Goal: Task Accomplishment & Management: Manage account settings

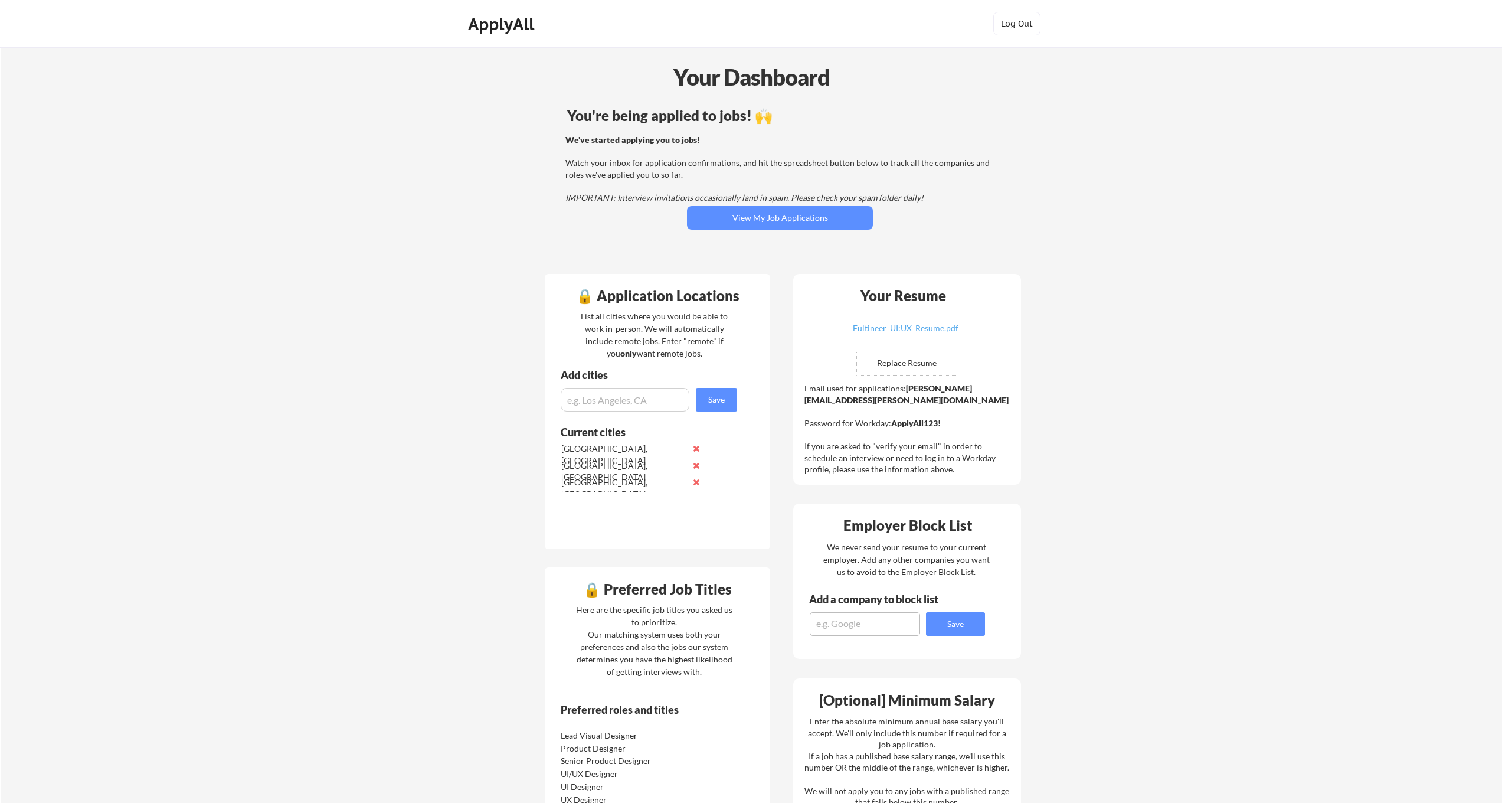
click at [631, 404] on input "input" at bounding box center [625, 400] width 129 height 24
type input "[US_STATE][GEOGRAPHIC_DATA], [GEOGRAPHIC_DATA]"
click at [728, 395] on button "Save" at bounding box center [716, 400] width 41 height 24
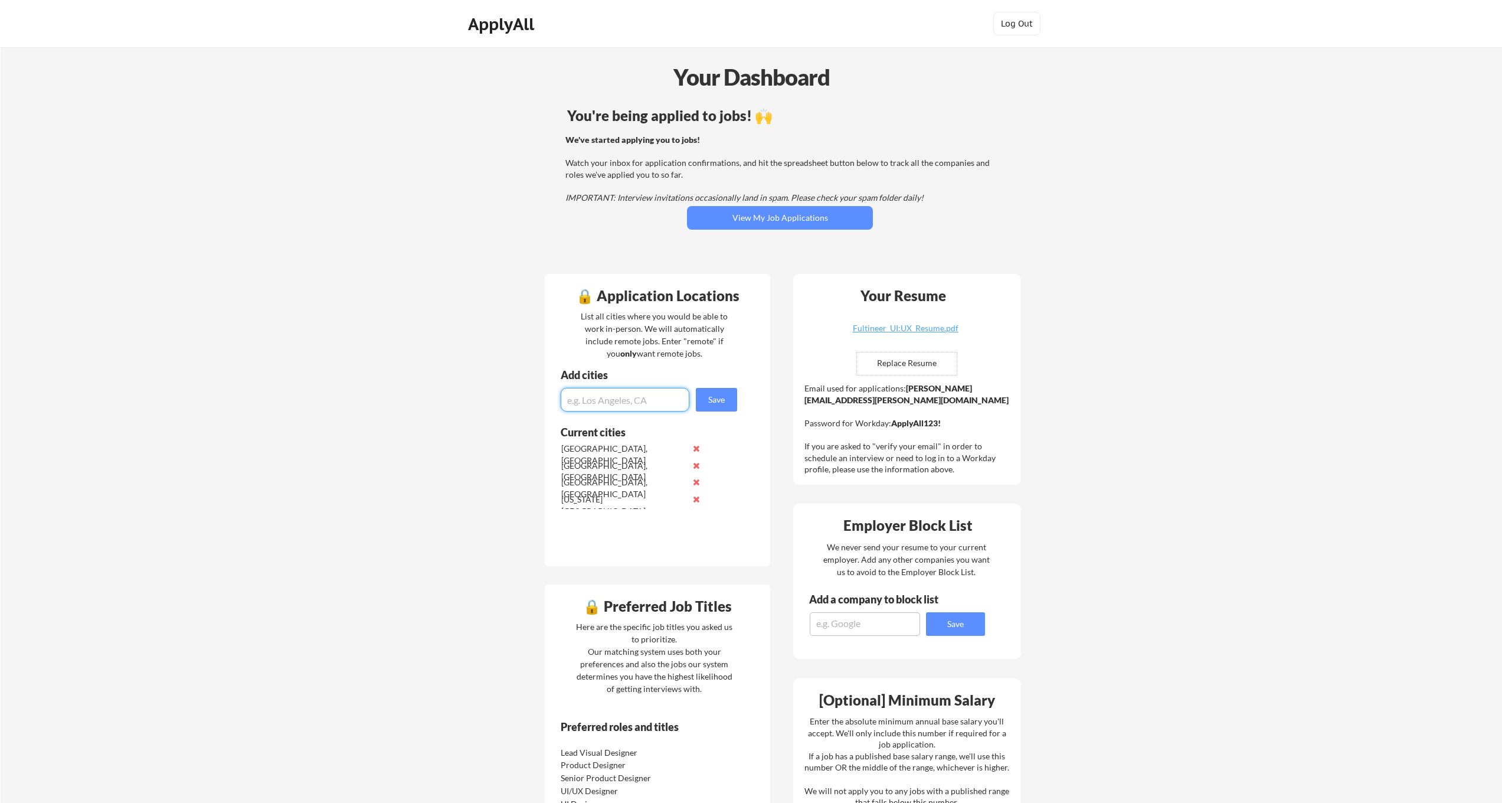
click at [627, 398] on input "input" at bounding box center [625, 400] width 129 height 24
type input "[GEOGRAPHIC_DATA], [US_STATE]"
click at [728, 407] on button "Save" at bounding box center [716, 400] width 41 height 24
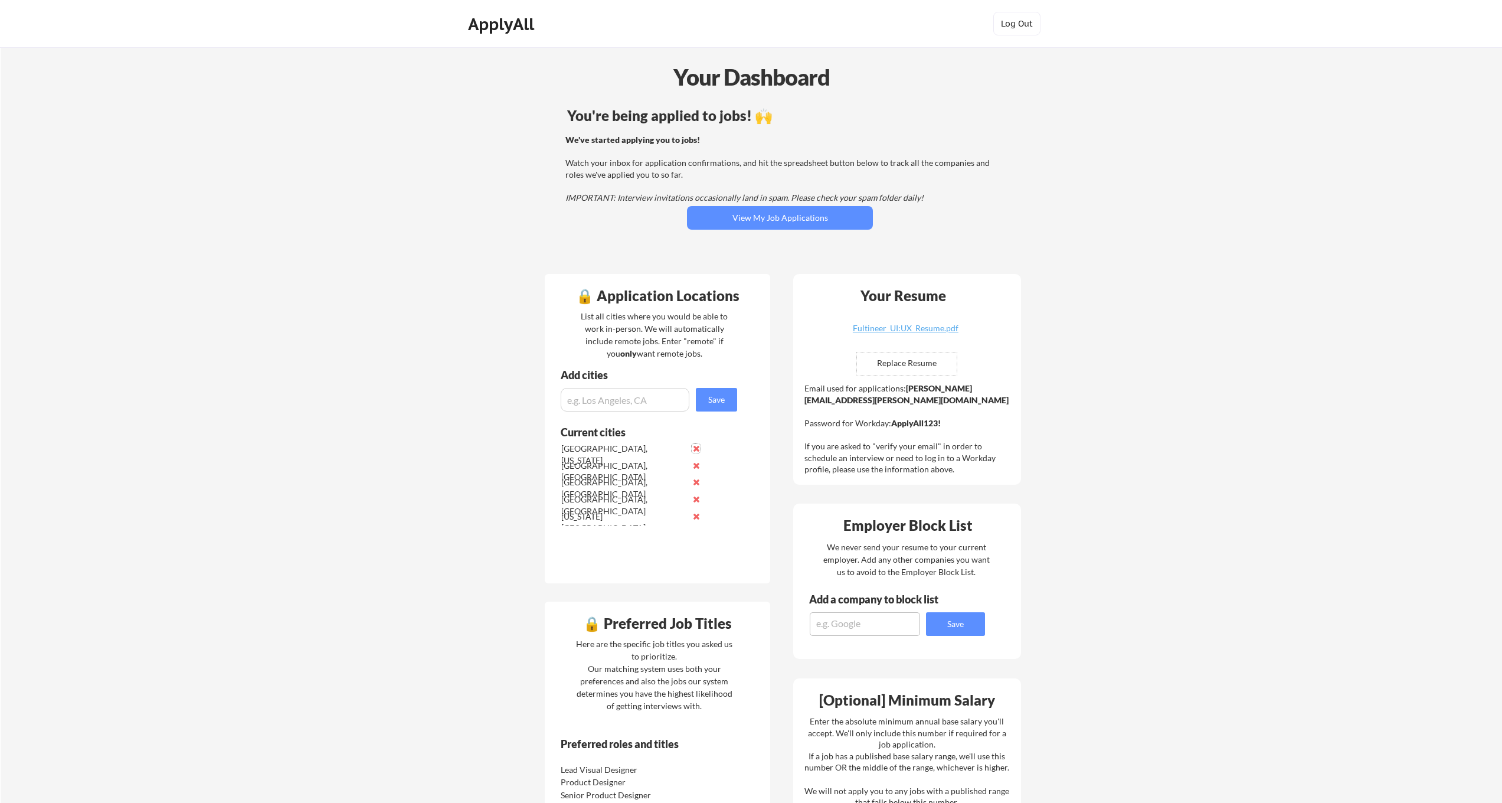
click at [698, 451] on button at bounding box center [696, 448] width 9 height 9
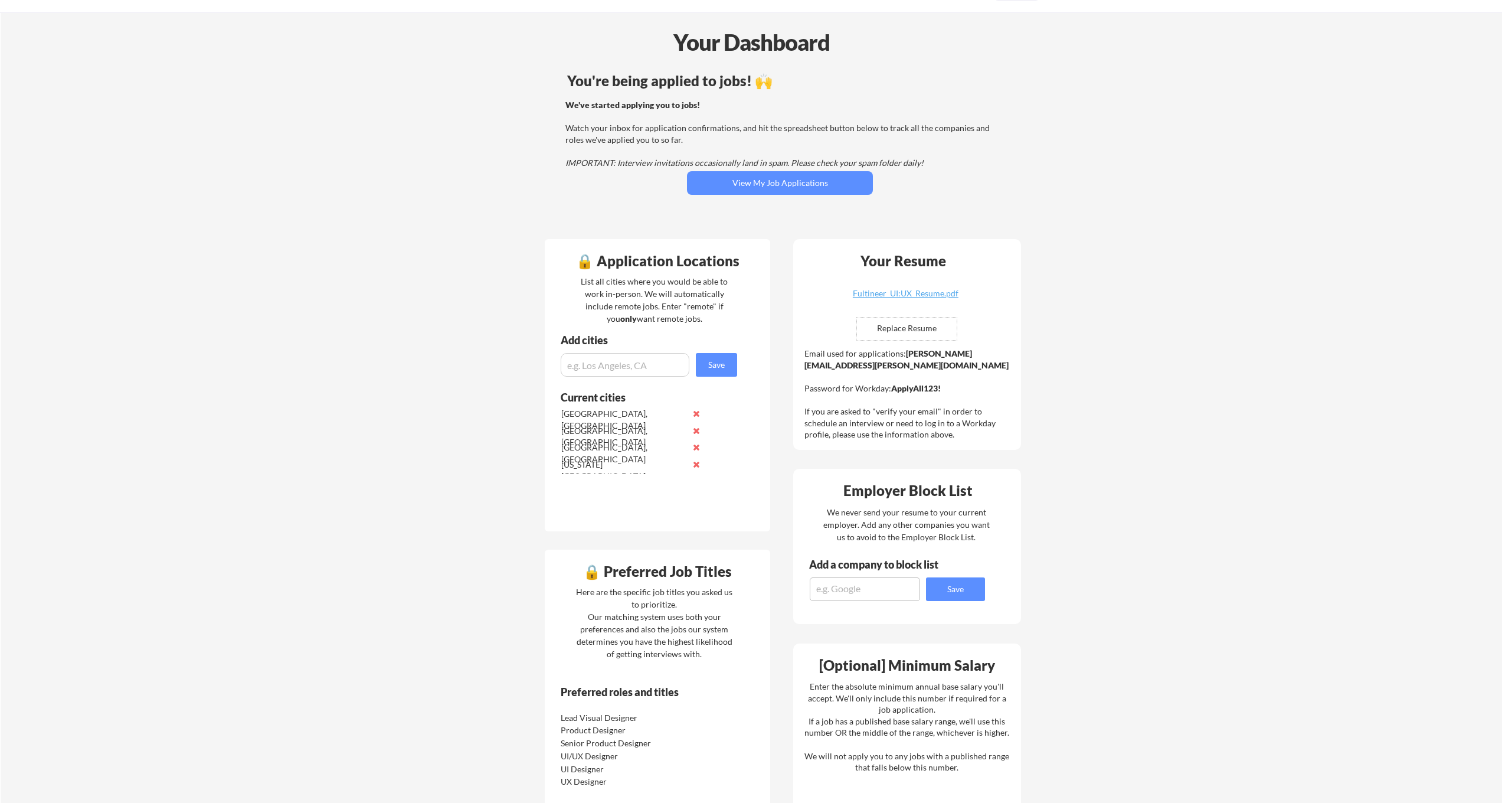
scroll to position [261, 0]
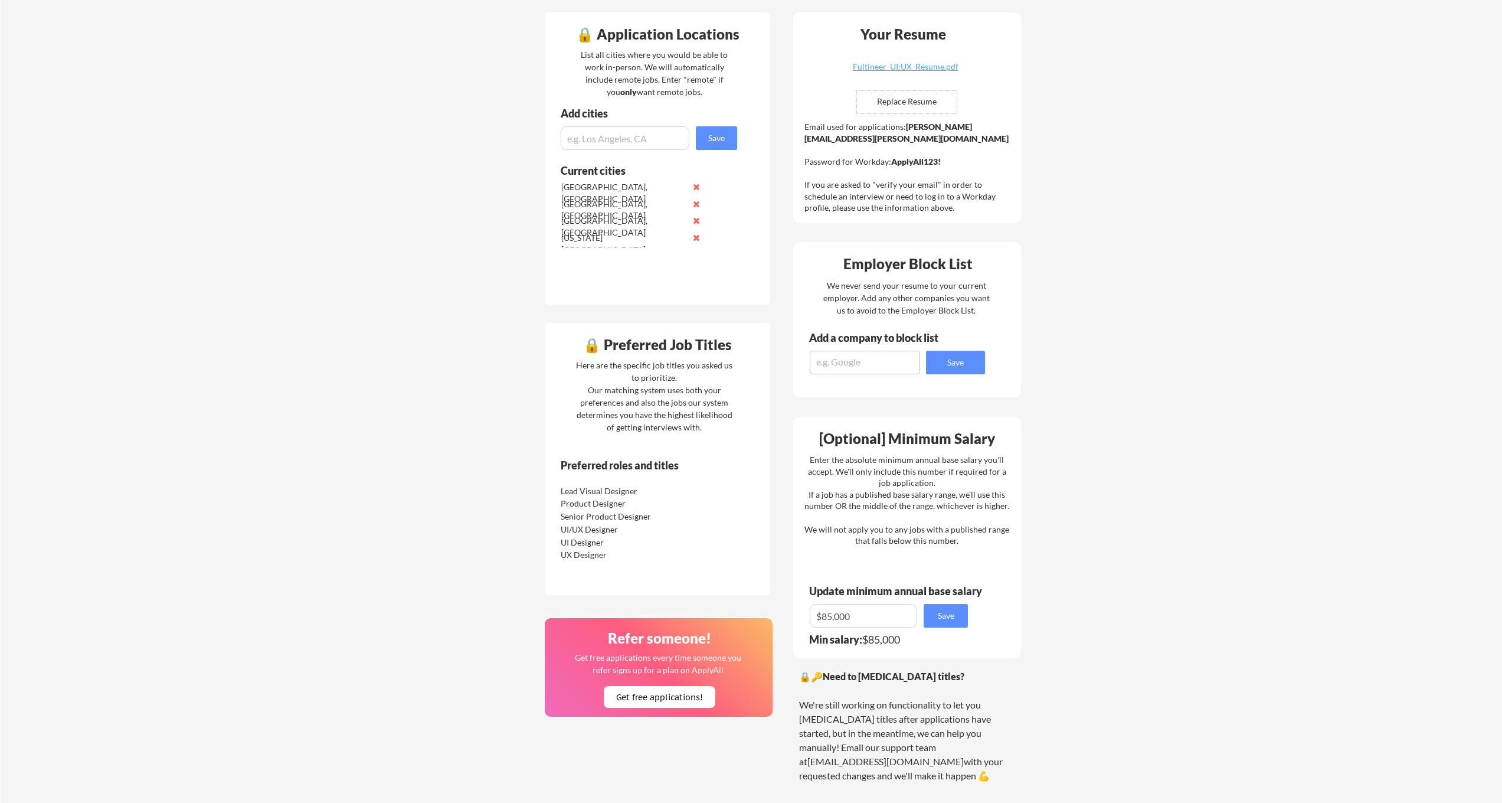
click at [826, 617] on input "input" at bounding box center [863, 616] width 107 height 24
type input "$75,000"
click at [945, 618] on button "Save" at bounding box center [946, 616] width 44 height 24
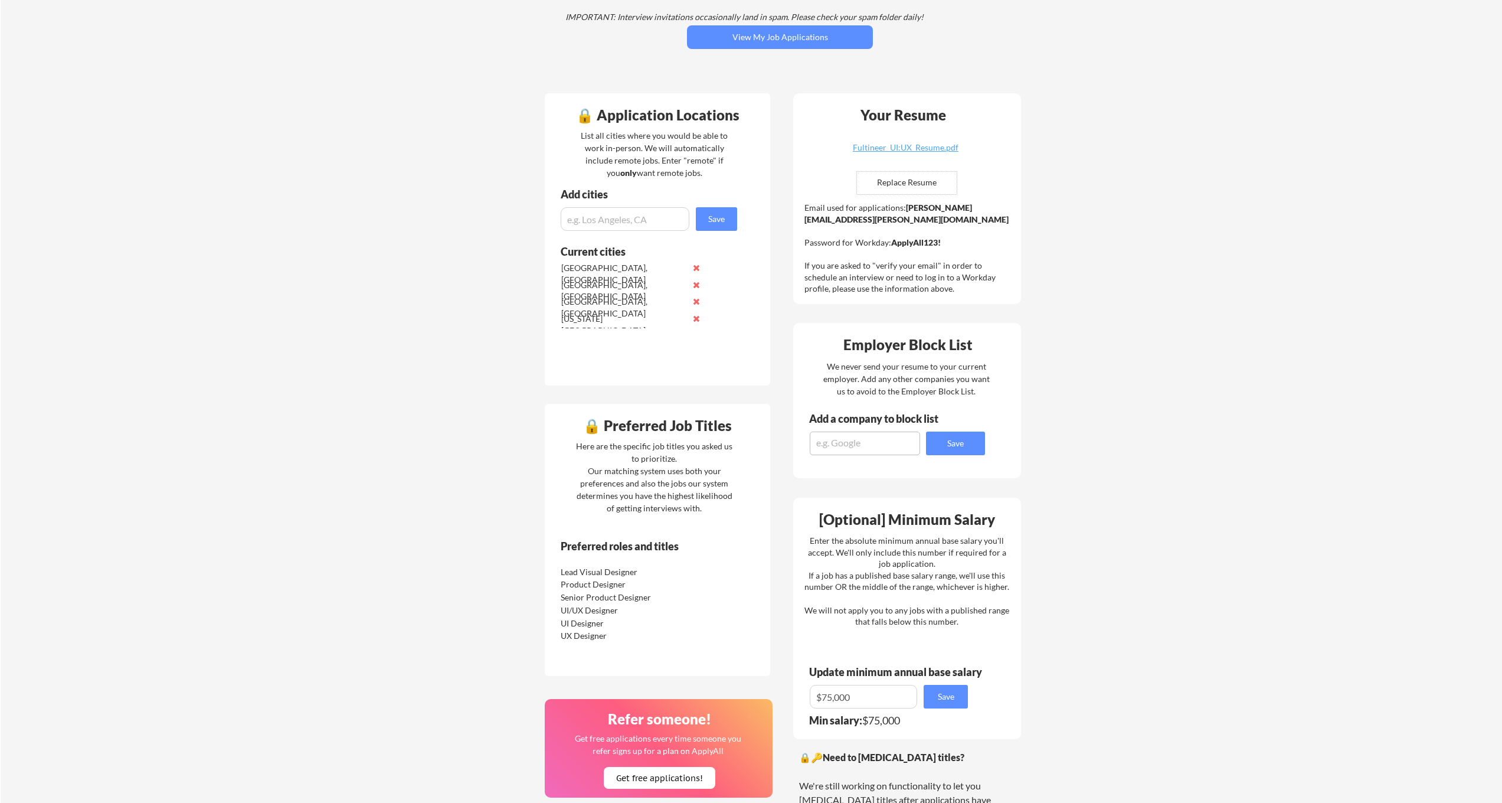
scroll to position [0, 0]
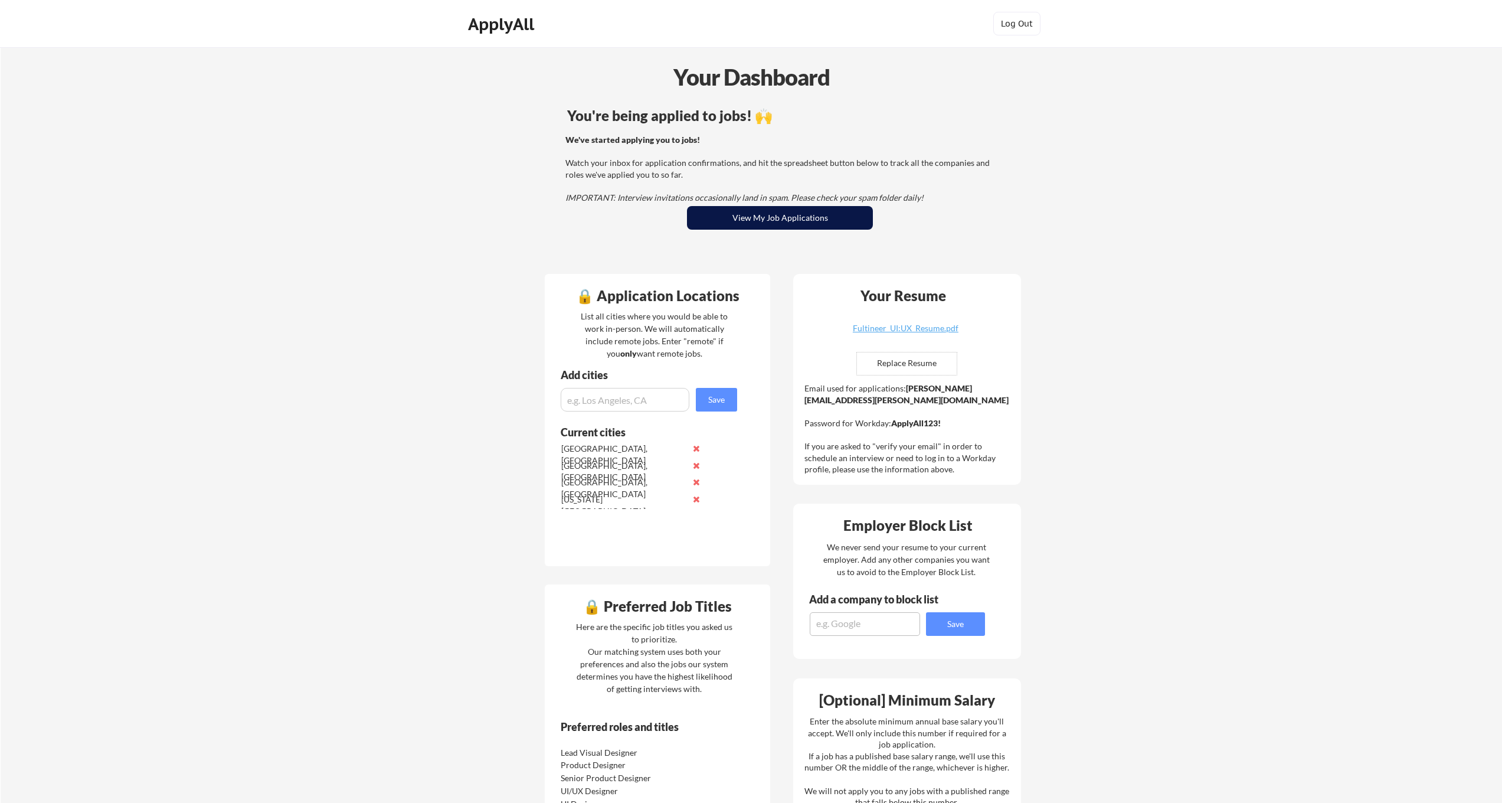
click at [778, 221] on button "View My Job Applications" at bounding box center [780, 218] width 186 height 24
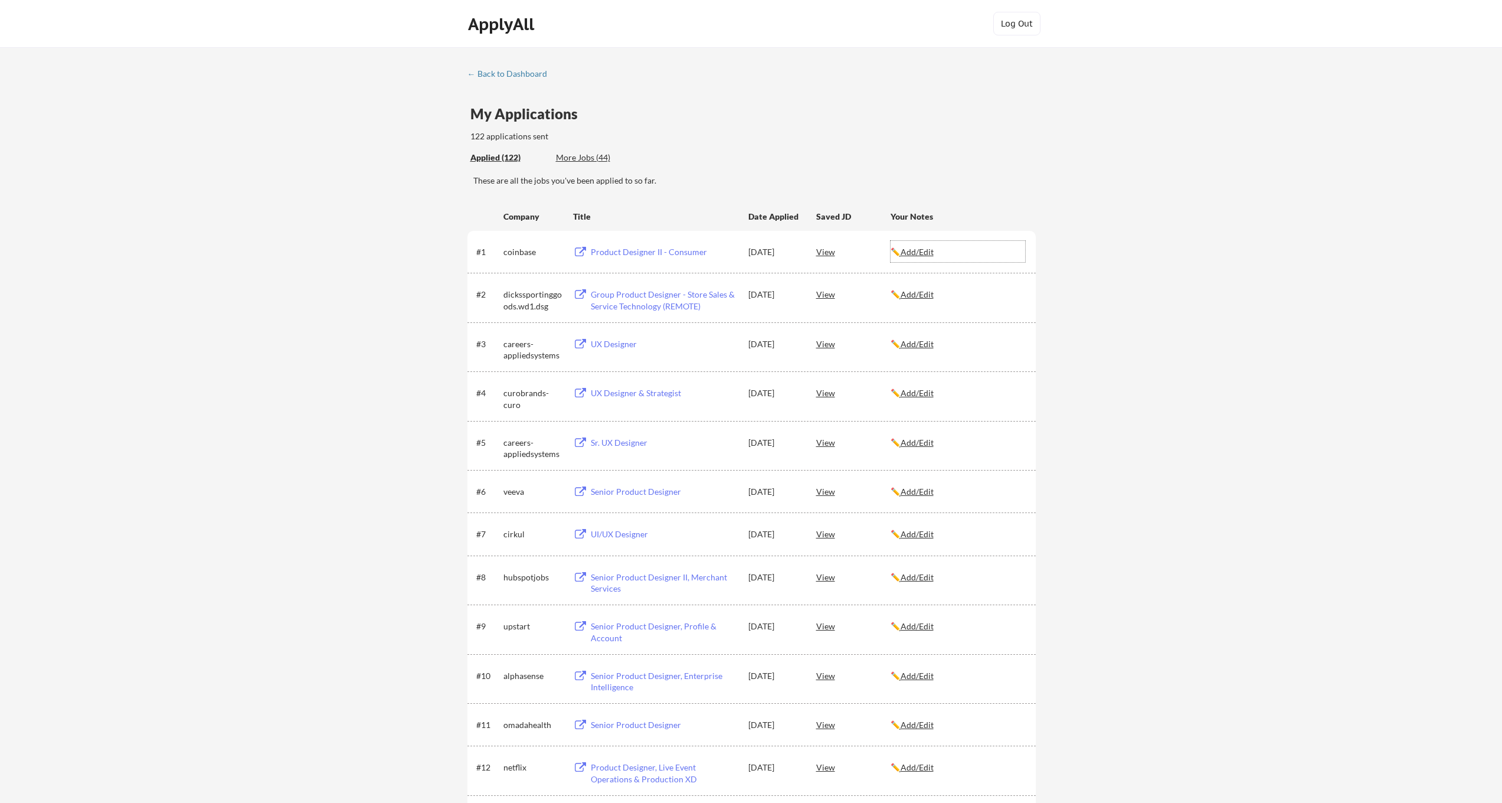
click at [922, 256] on u "Add/Edit" at bounding box center [917, 252] width 33 height 10
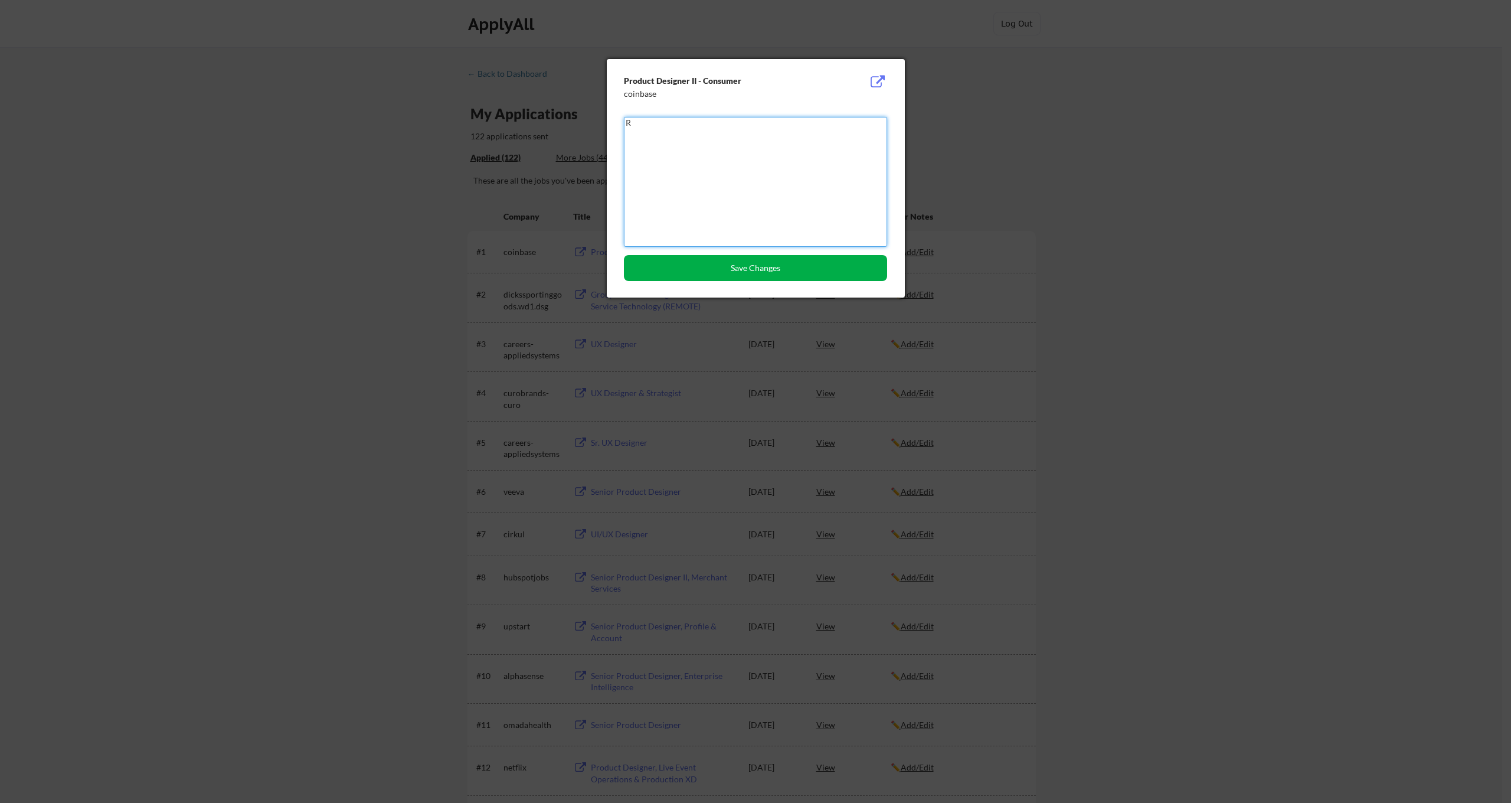
type textarea "R"
click at [813, 275] on button "Save Changes" at bounding box center [755, 268] width 263 height 26
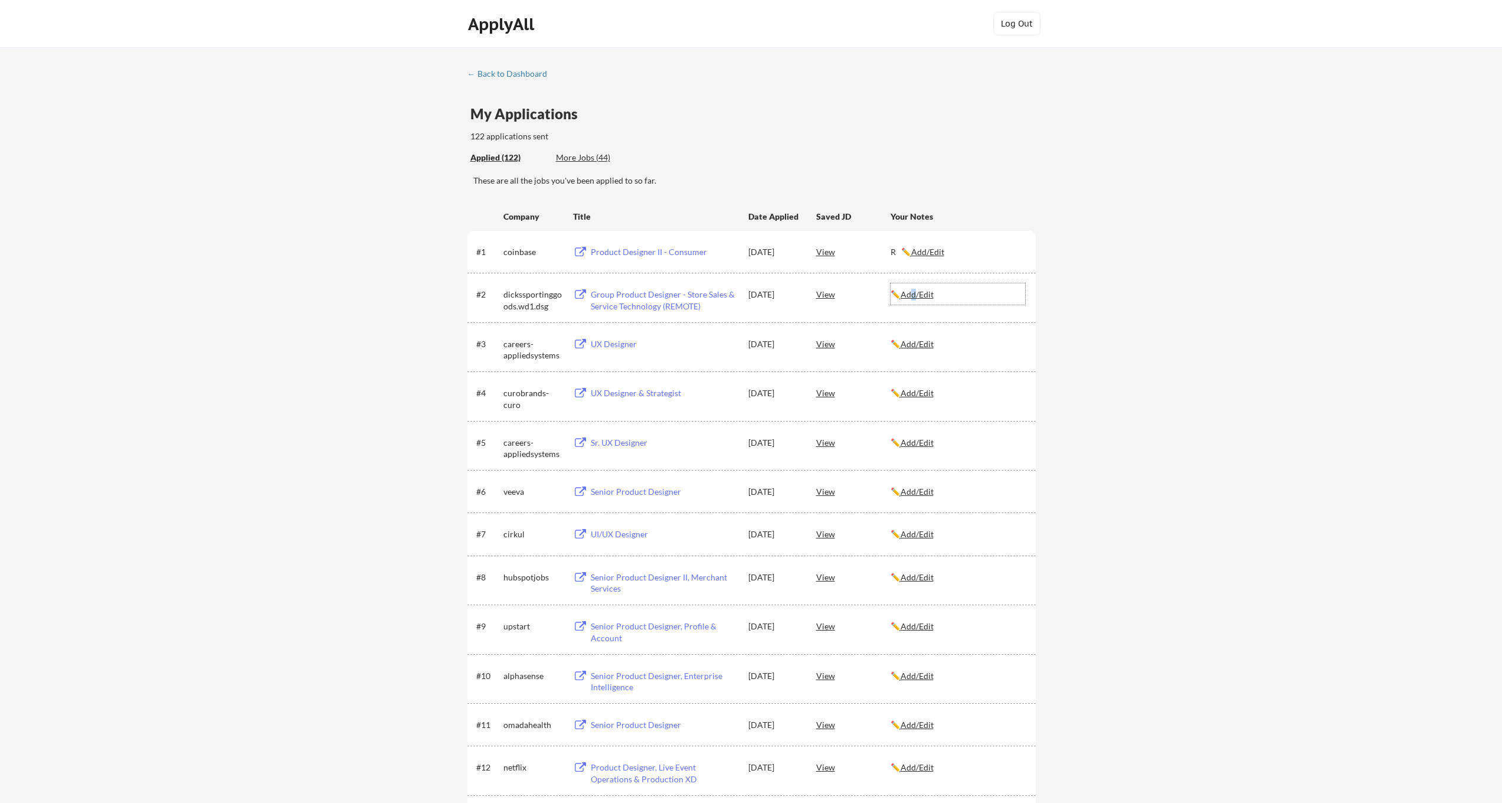
click at [921, 293] on u "Add/Edit" at bounding box center [917, 294] width 33 height 10
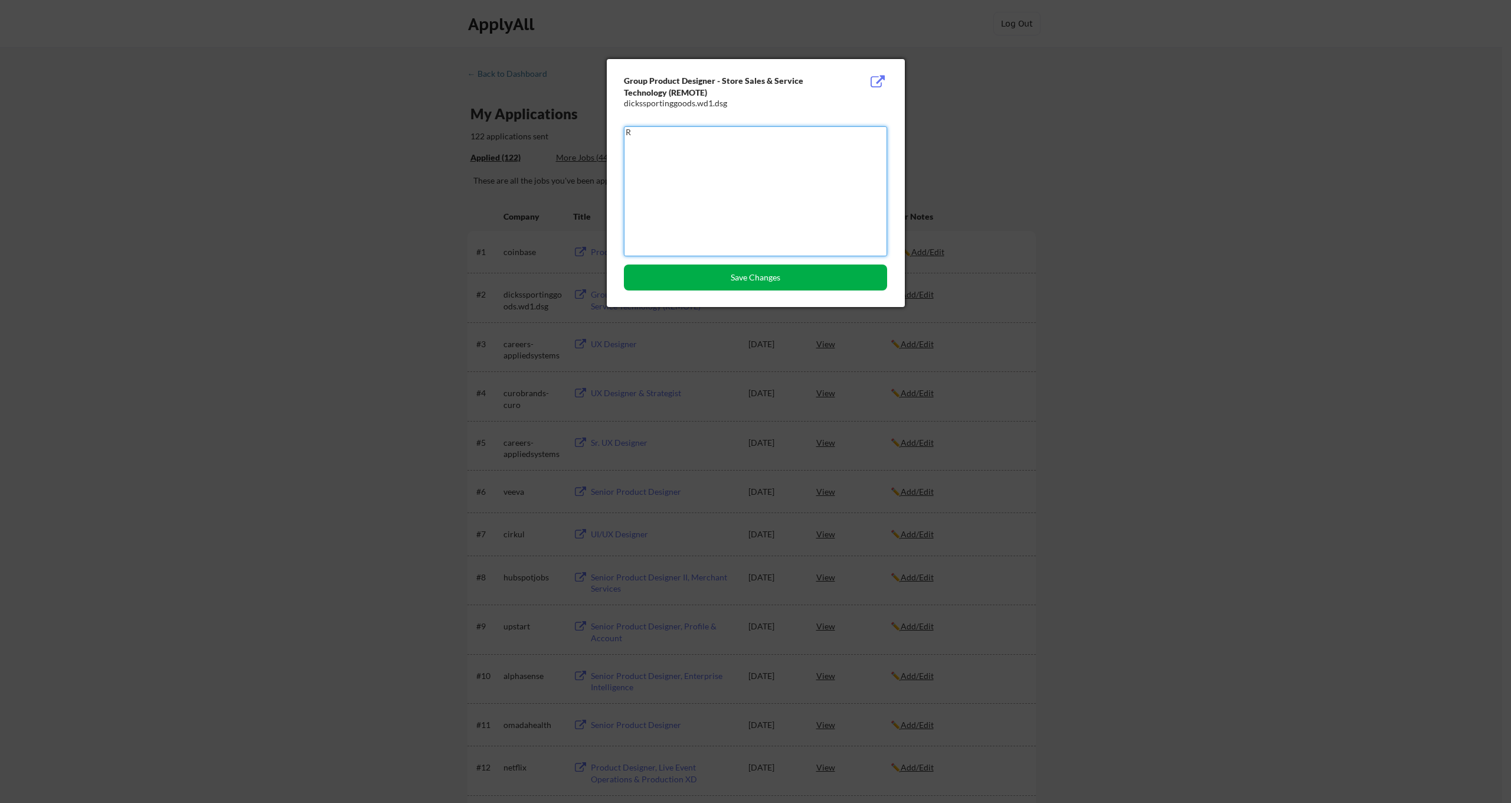
type textarea "R"
click at [751, 279] on button "Save Changes" at bounding box center [755, 277] width 263 height 26
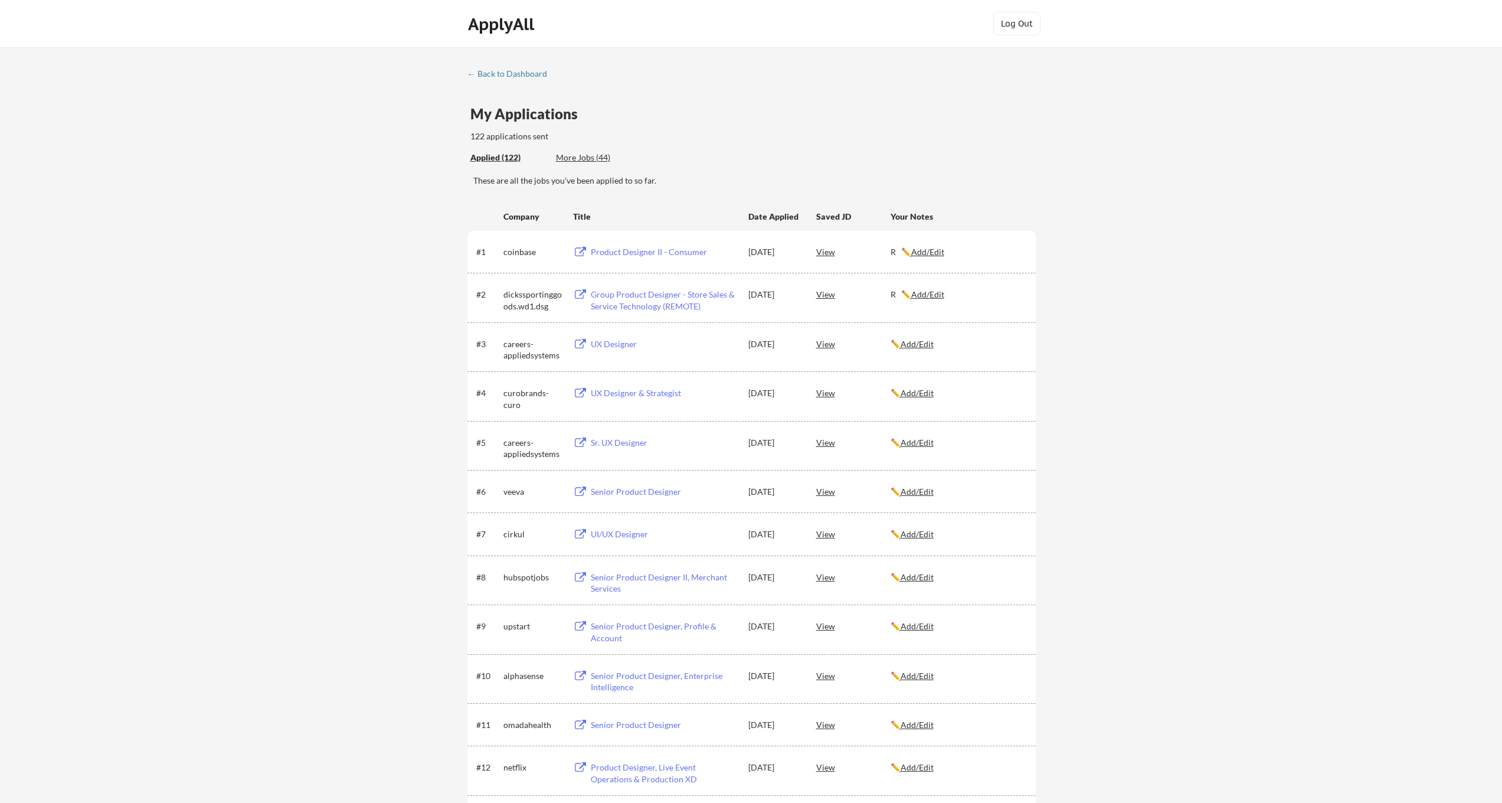
click at [616, 345] on div "UX Designer" at bounding box center [664, 344] width 146 height 12
click at [921, 395] on u "Add/Edit" at bounding box center [917, 393] width 33 height 10
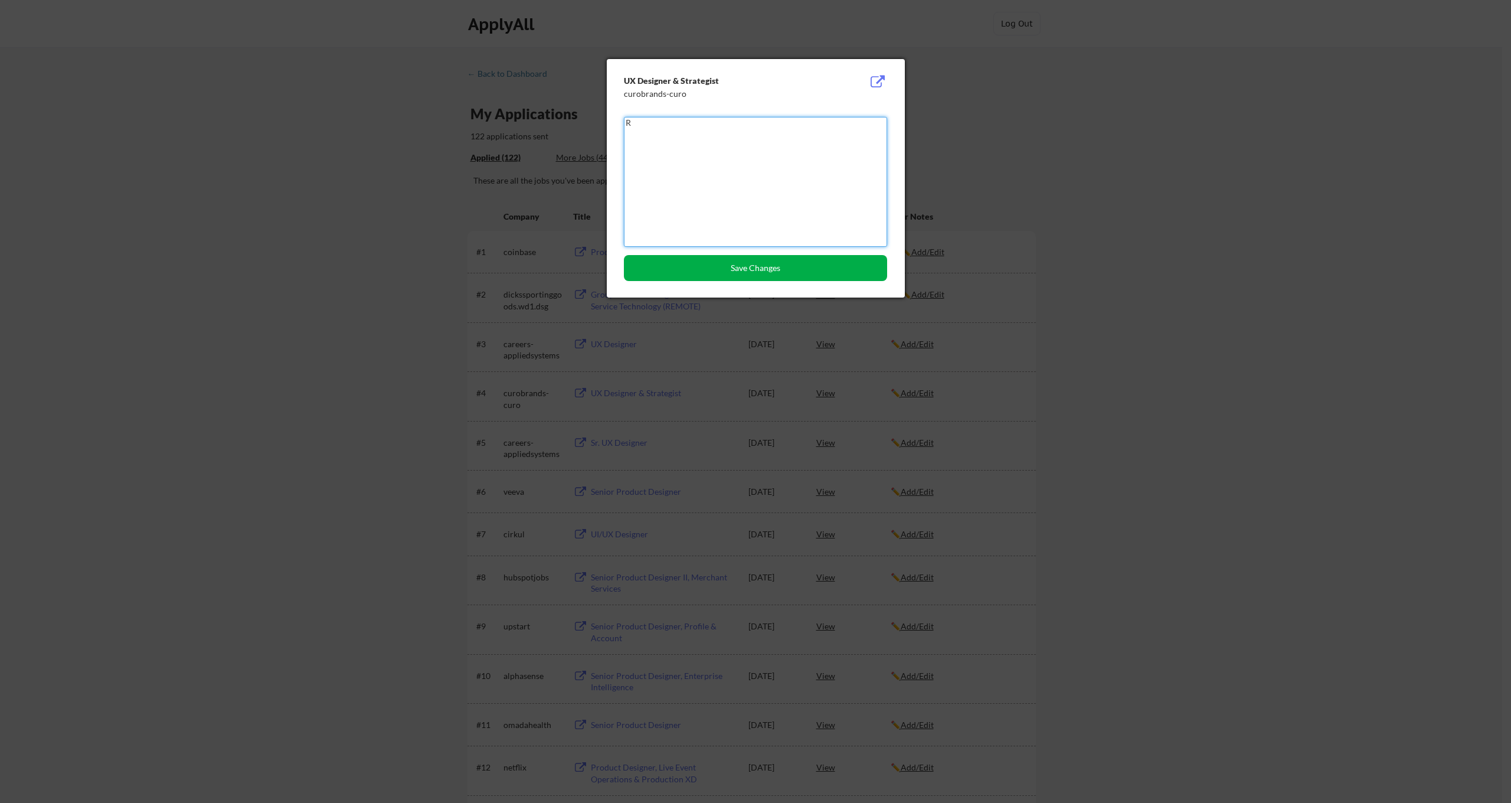
type textarea "R"
click at [716, 269] on button "Save Changes" at bounding box center [755, 268] width 263 height 26
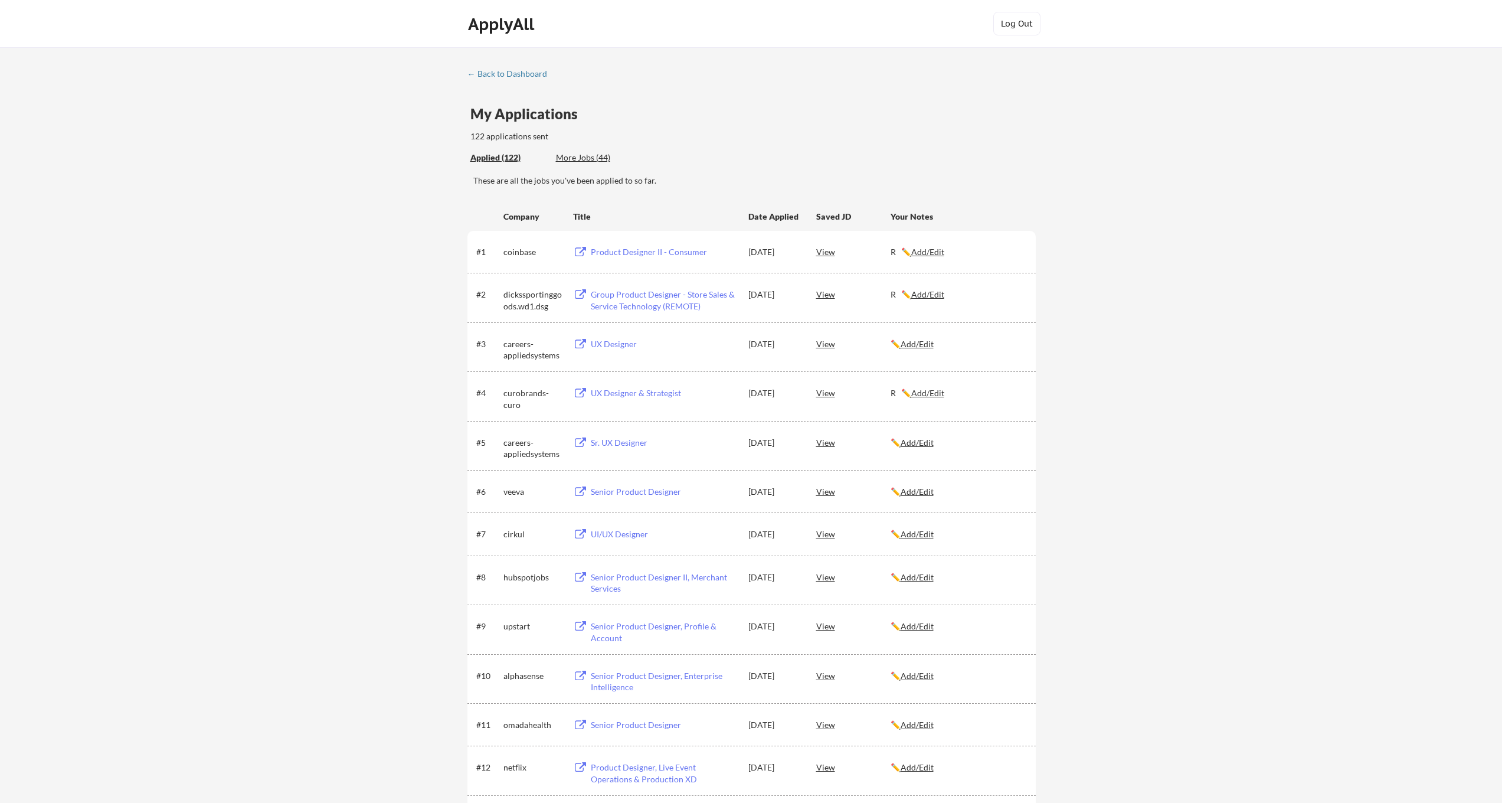
click at [928, 348] on u "Add/Edit" at bounding box center [917, 344] width 33 height 10
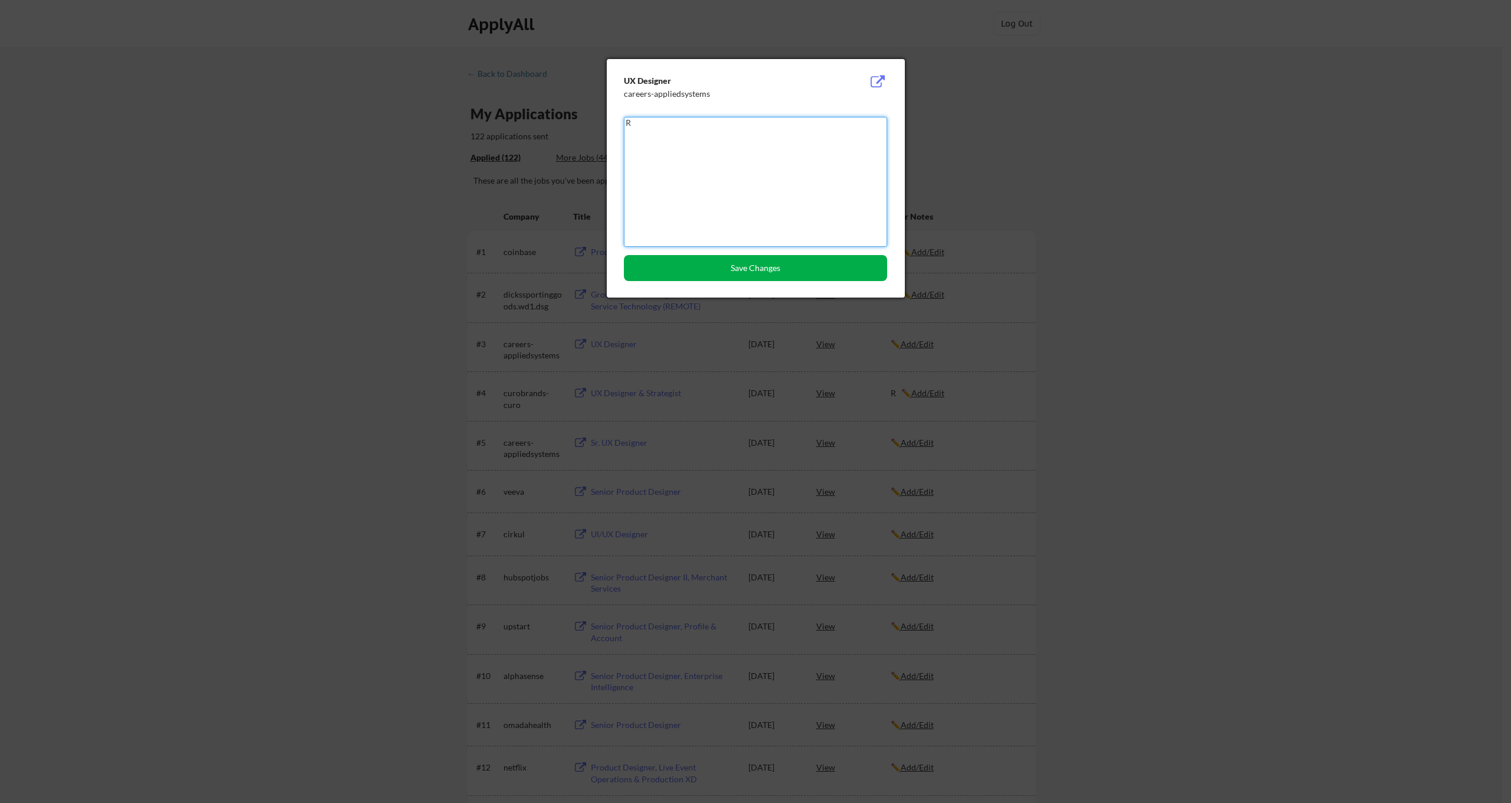
type textarea "R"
click at [713, 270] on button "Save Changes" at bounding box center [755, 268] width 263 height 26
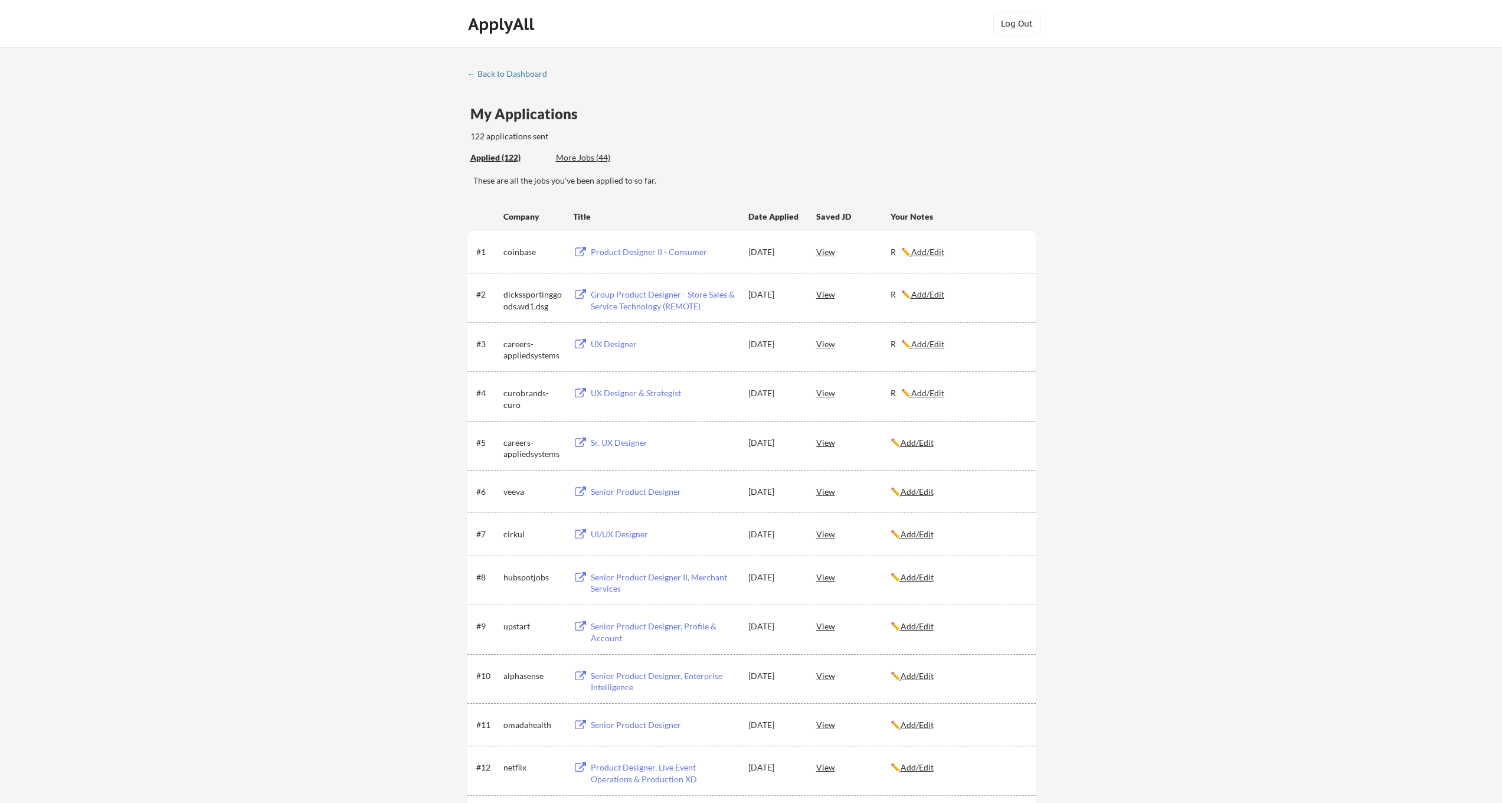
click at [917, 441] on u "Add/Edit" at bounding box center [917, 442] width 33 height 10
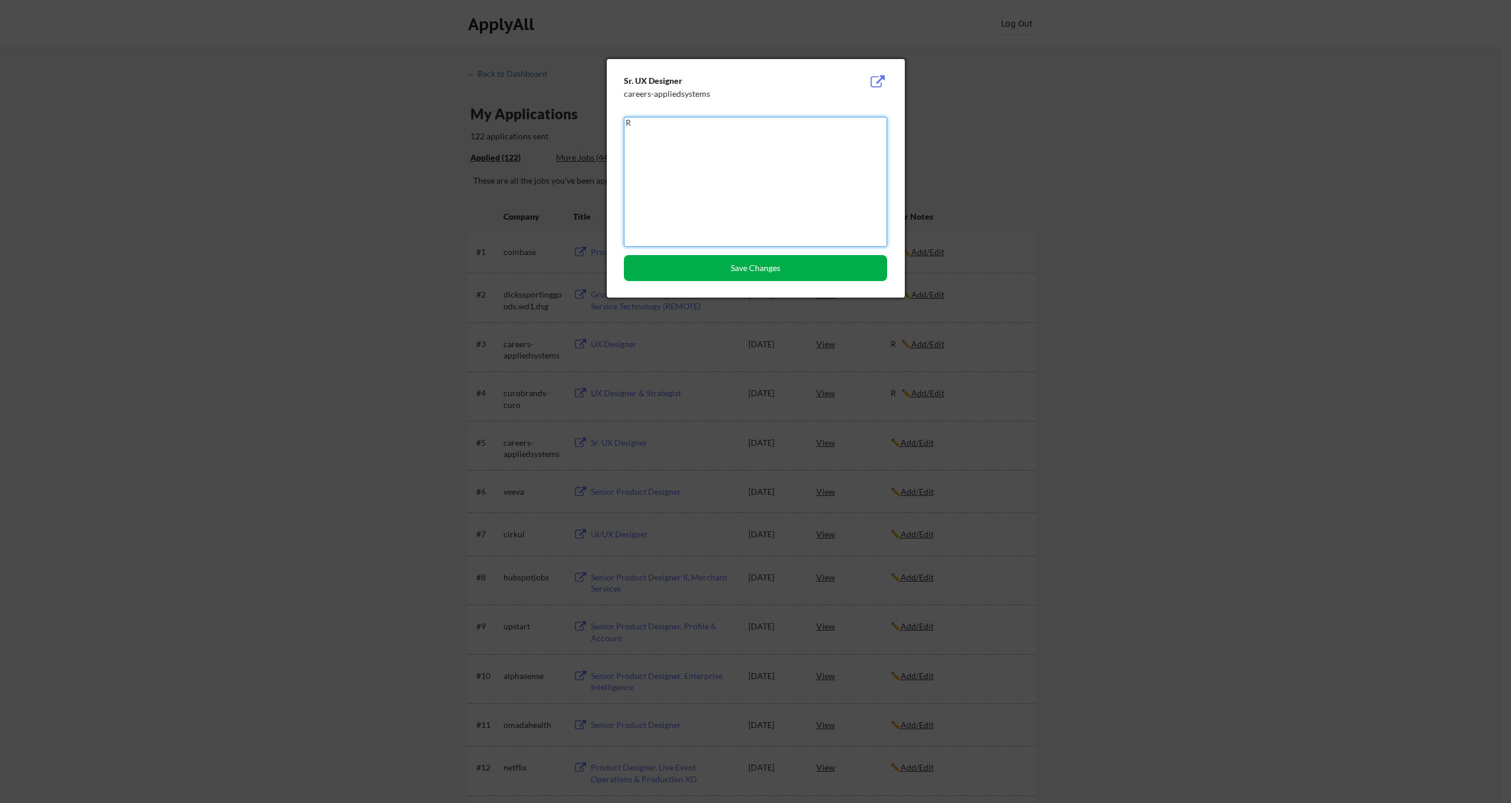
type textarea "R"
click at [712, 265] on button "Save Changes" at bounding box center [755, 268] width 263 height 26
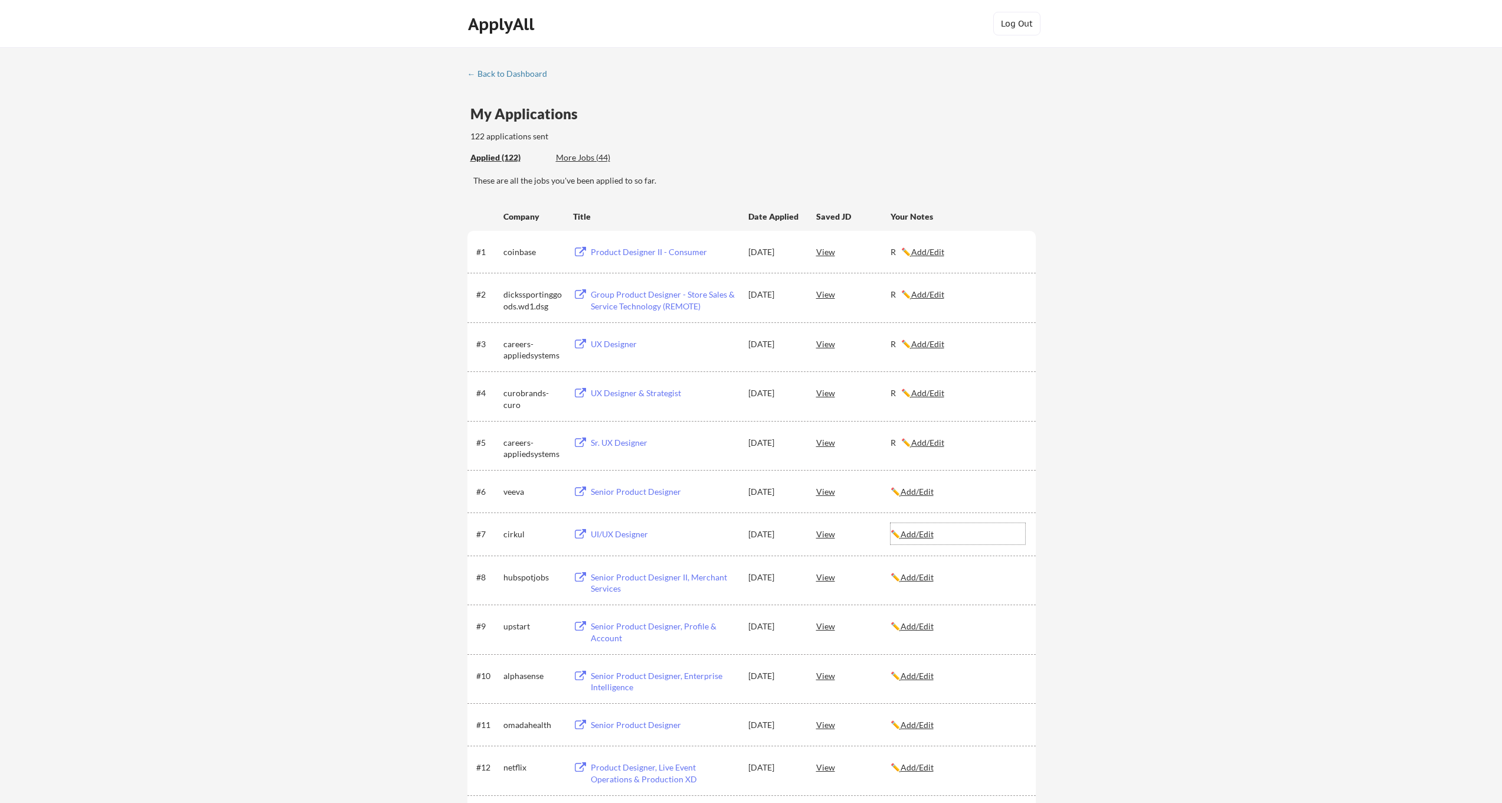
click at [928, 533] on u "Add/Edit" at bounding box center [917, 534] width 33 height 10
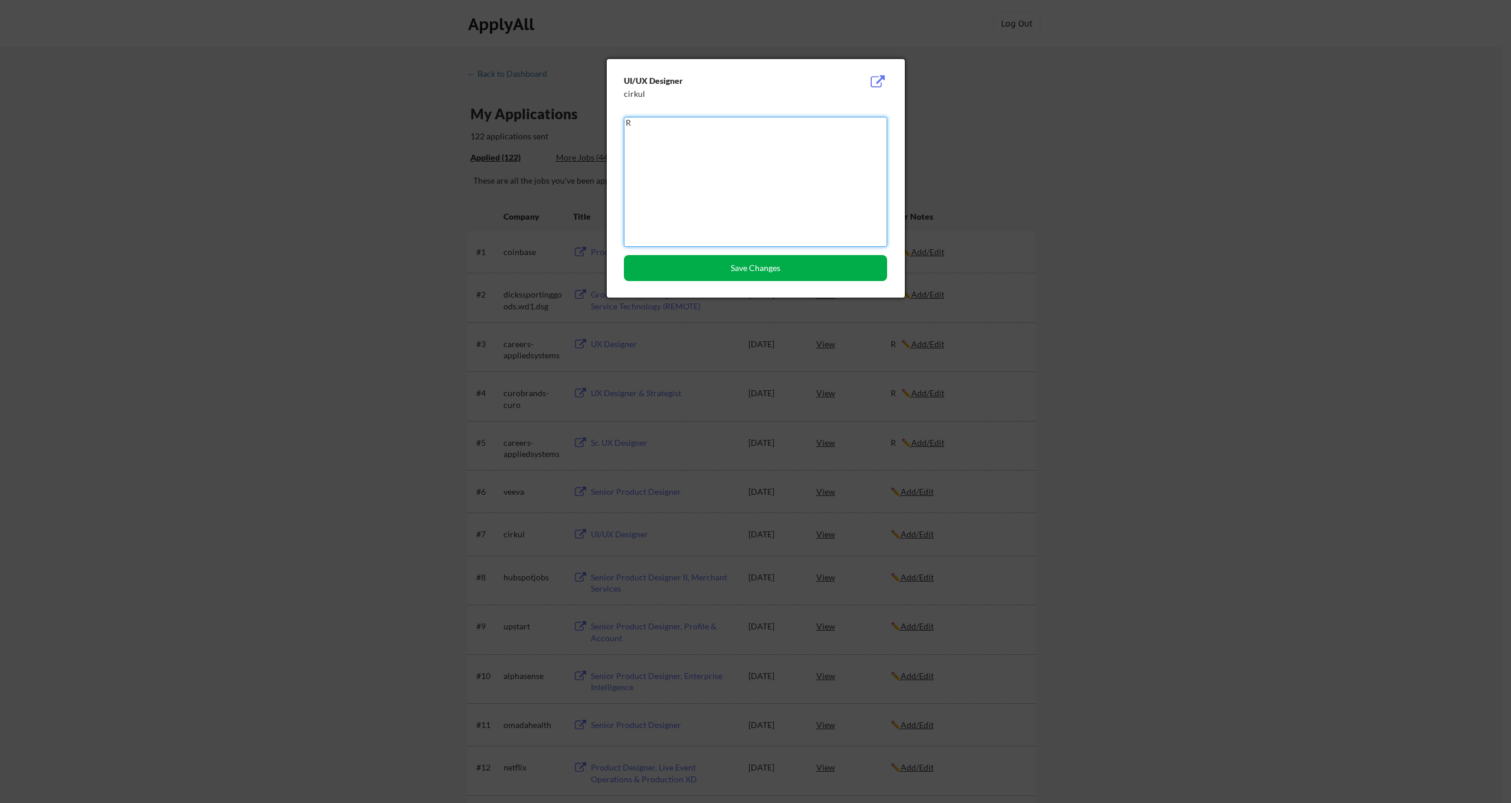
type textarea "R"
click at [728, 267] on button "Save Changes" at bounding box center [755, 268] width 263 height 26
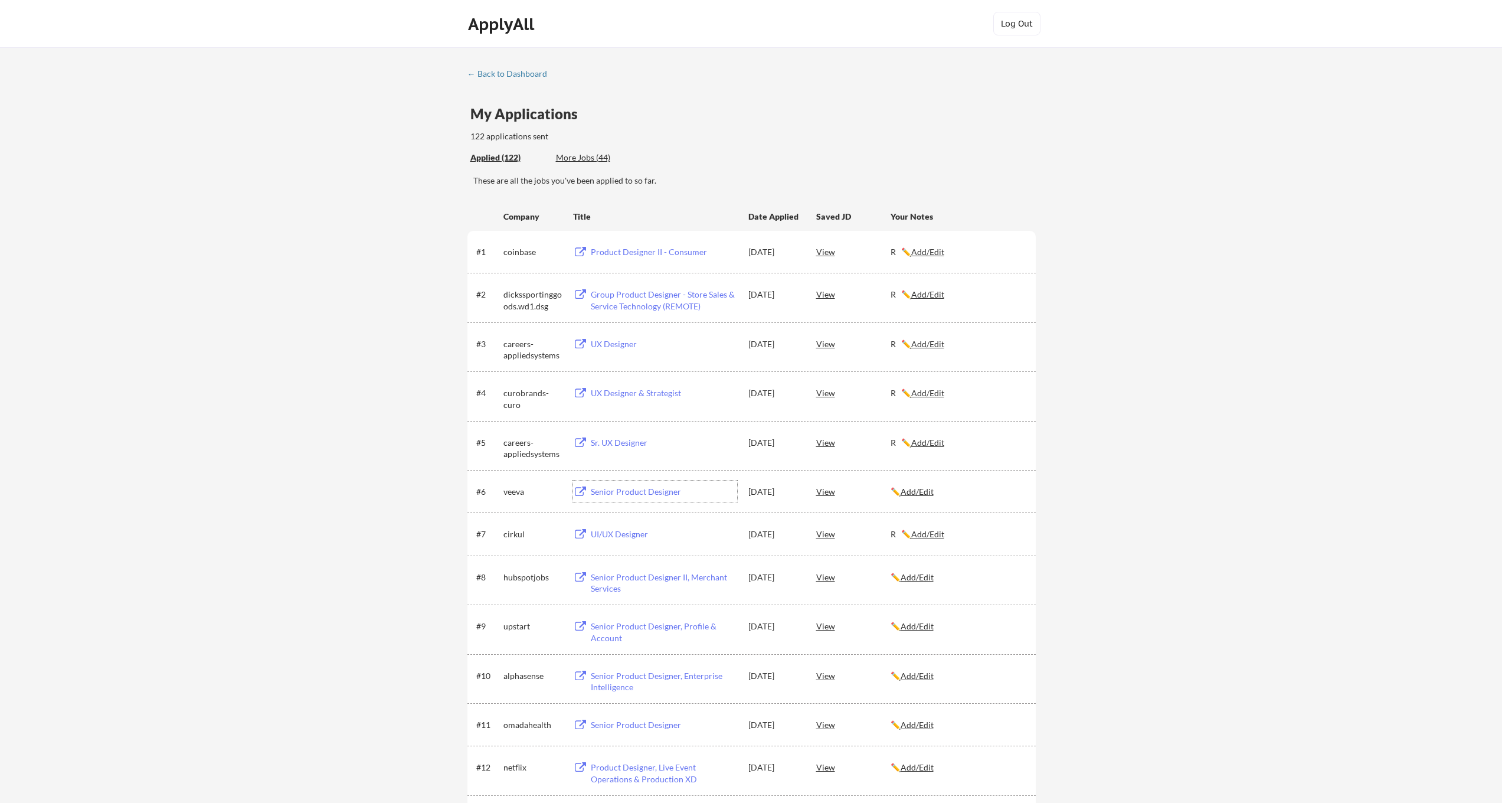
click at [652, 495] on div "Senior Product Designer" at bounding box center [664, 492] width 146 height 12
